Goal: Information Seeking & Learning: Learn about a topic

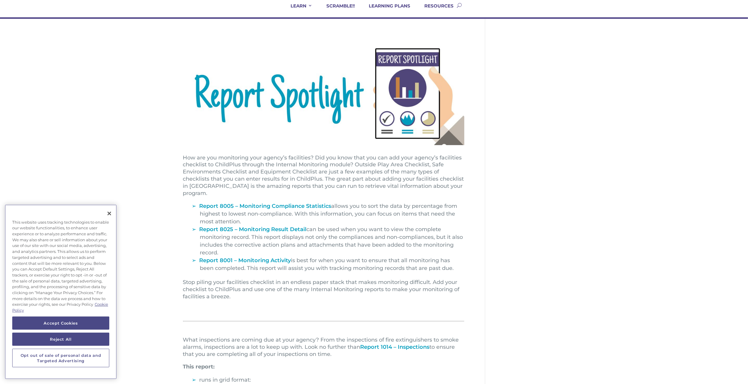
scroll to position [51, 0]
click at [488, 223] on div "How are you monitoring your agency’s facilities? Did you know that you can add …" at bounding box center [374, 253] width 382 height 433
drag, startPoint x: 200, startPoint y: 203, endPoint x: 474, endPoint y: 278, distance: 283.0
click at [474, 278] on div "How are you monitoring your agency’s facilities? Did you know that you can add …" at bounding box center [334, 253] width 303 height 433
copy ul "Report 8005 – Monitoring Compliance Statistics allows you to sort the data by p…"
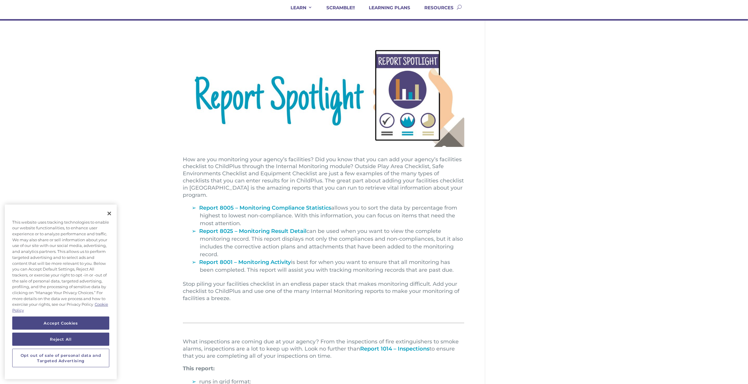
scroll to position [0, 0]
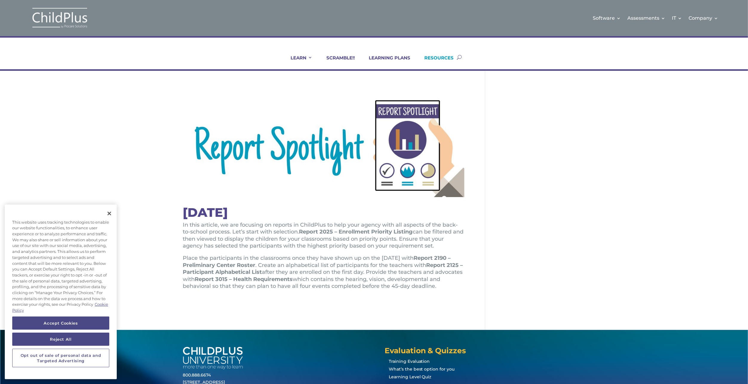
click at [431, 55] on link "RESOURCES" at bounding box center [435, 62] width 37 height 14
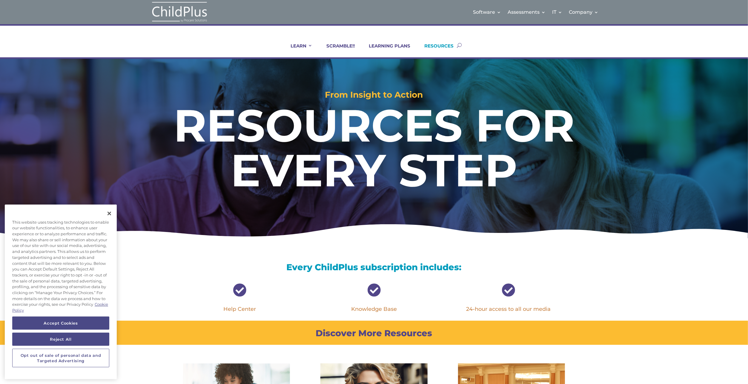
click at [460, 44] on button "button" at bounding box center [459, 45] width 5 height 24
type input "how to generate a report"
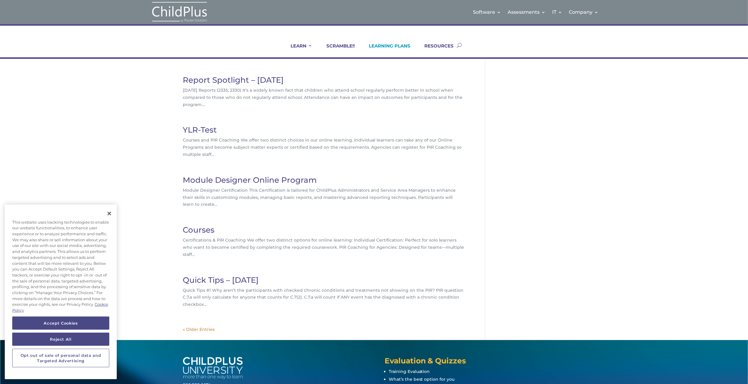
click at [399, 45] on link "LEARNING PLANS" at bounding box center [386, 50] width 49 height 14
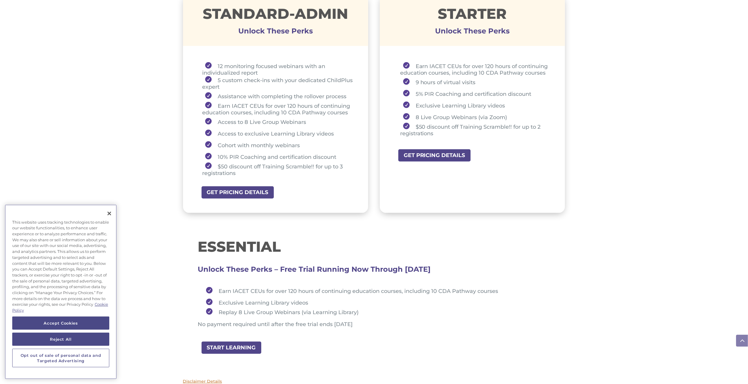
scroll to position [460, 0]
click at [246, 347] on link "START LEARNING" at bounding box center [233, 347] width 65 height 13
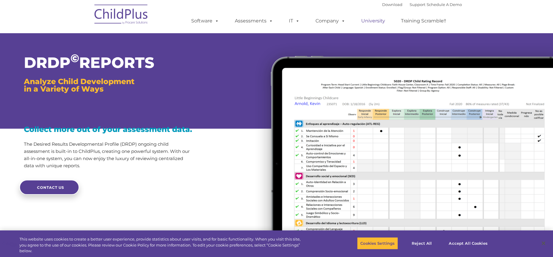
click at [376, 21] on link "University" at bounding box center [373, 21] width 36 height 12
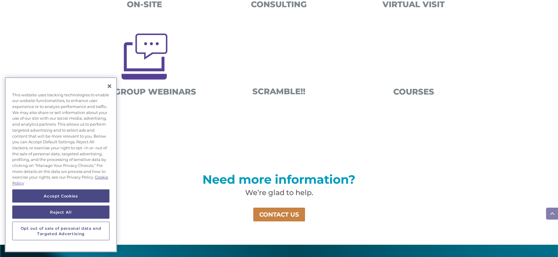
scroll to position [313, 0]
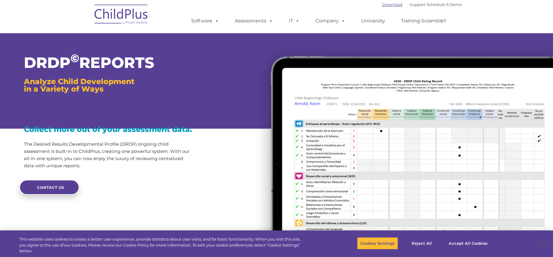
click at [384, 7] on link "Download" at bounding box center [392, 4] width 20 height 5
